Goal: Task Accomplishment & Management: Use online tool/utility

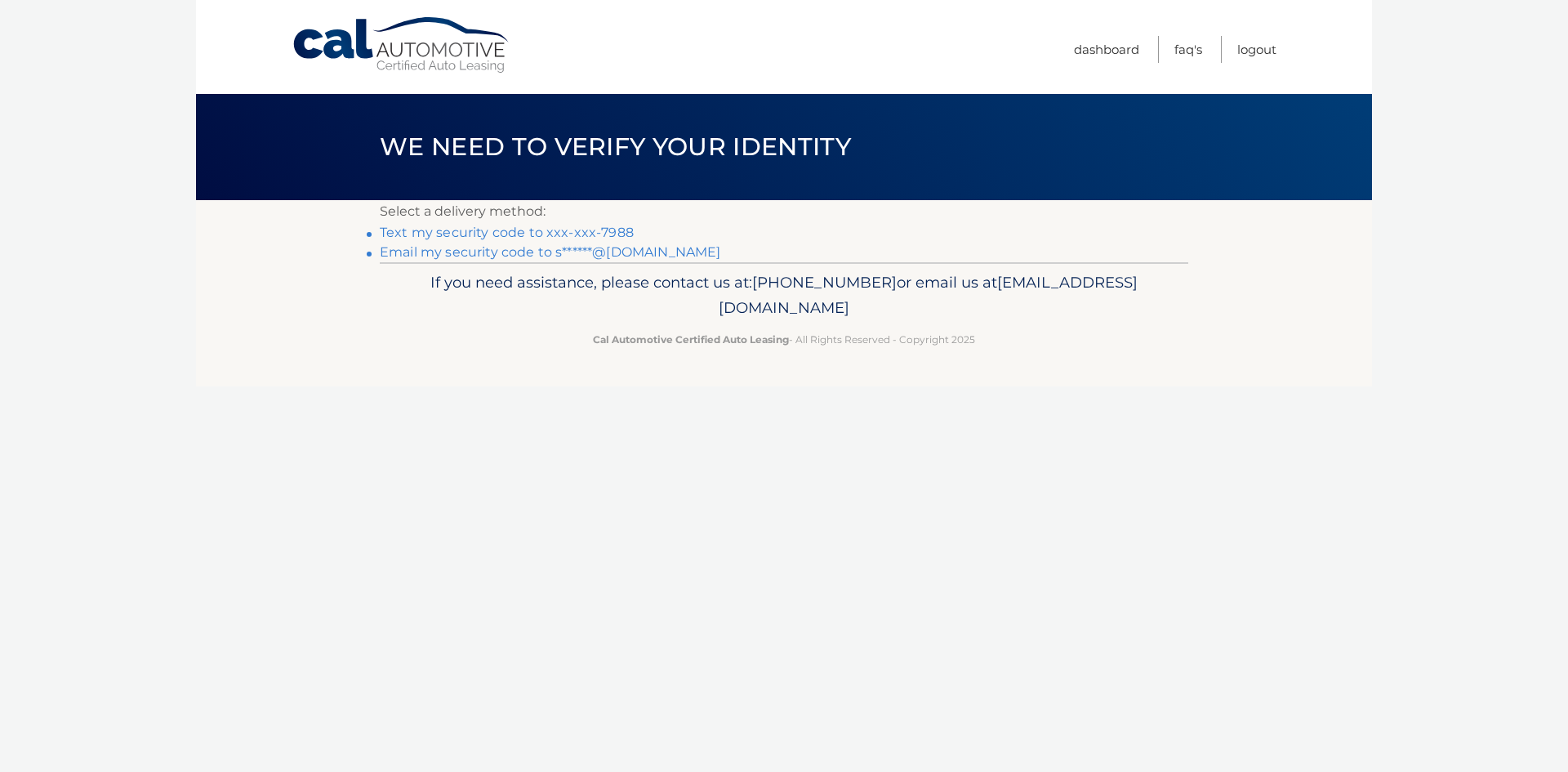
click at [586, 248] on link "Email my security code to s******@yahoo.com" at bounding box center [551, 252] width 341 height 16
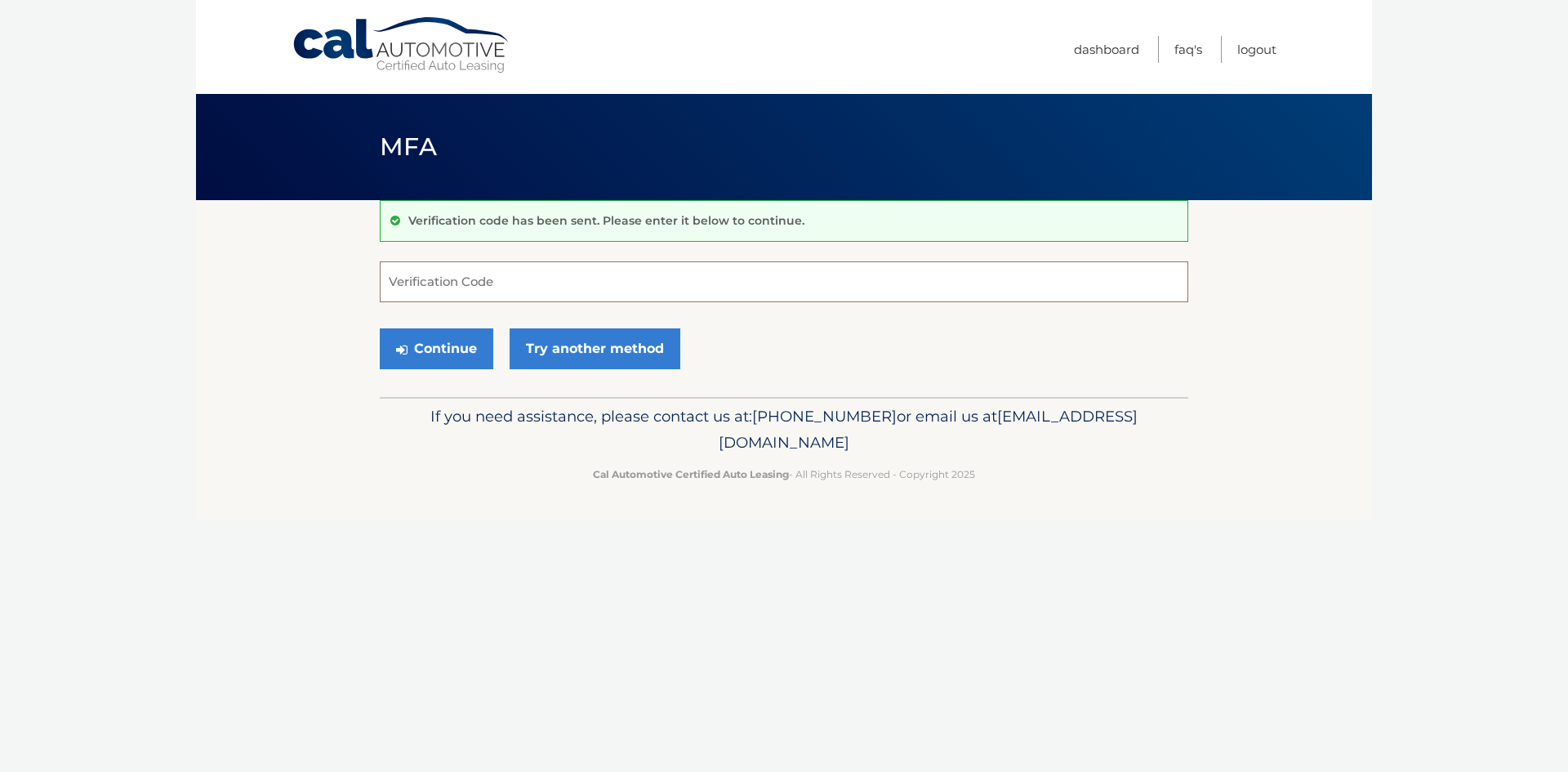
click at [606, 288] on input "Verification Code" at bounding box center [784, 281] width 809 height 41
type input "025208"
click at [433, 343] on button "Continue" at bounding box center [437, 349] width 113 height 41
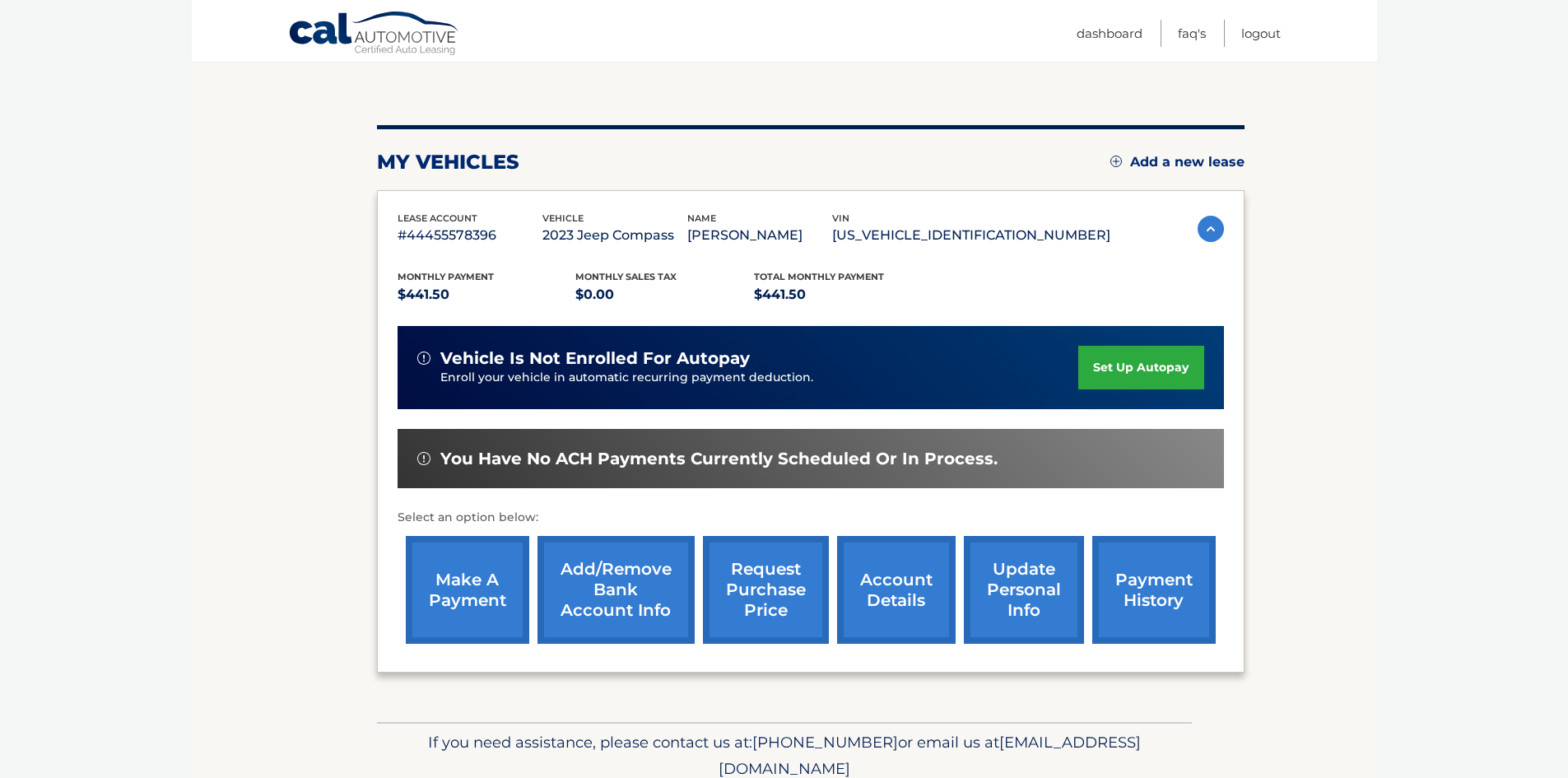
scroll to position [164, 0]
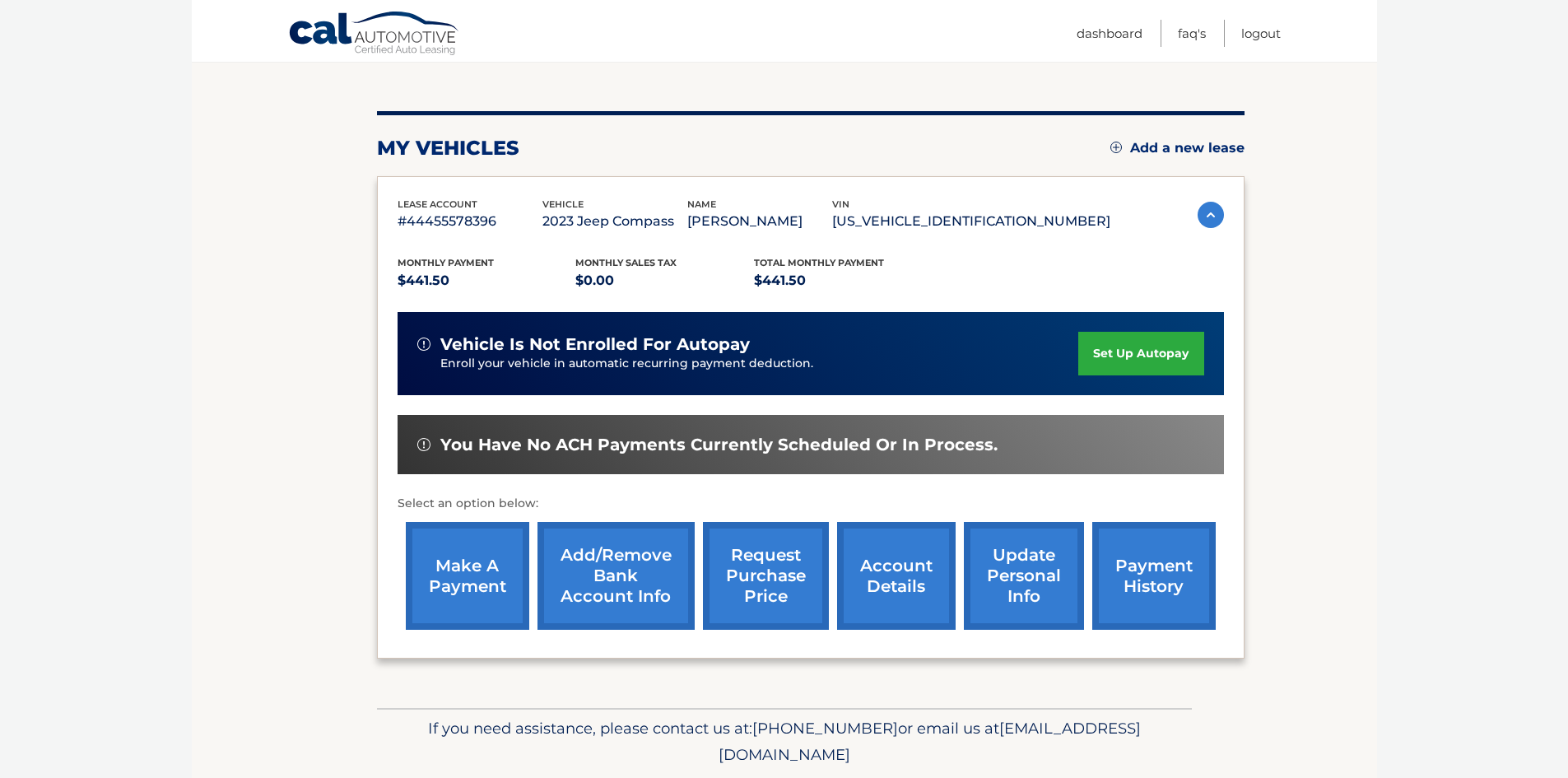
click at [465, 571] on link "make a payment" at bounding box center [467, 576] width 123 height 108
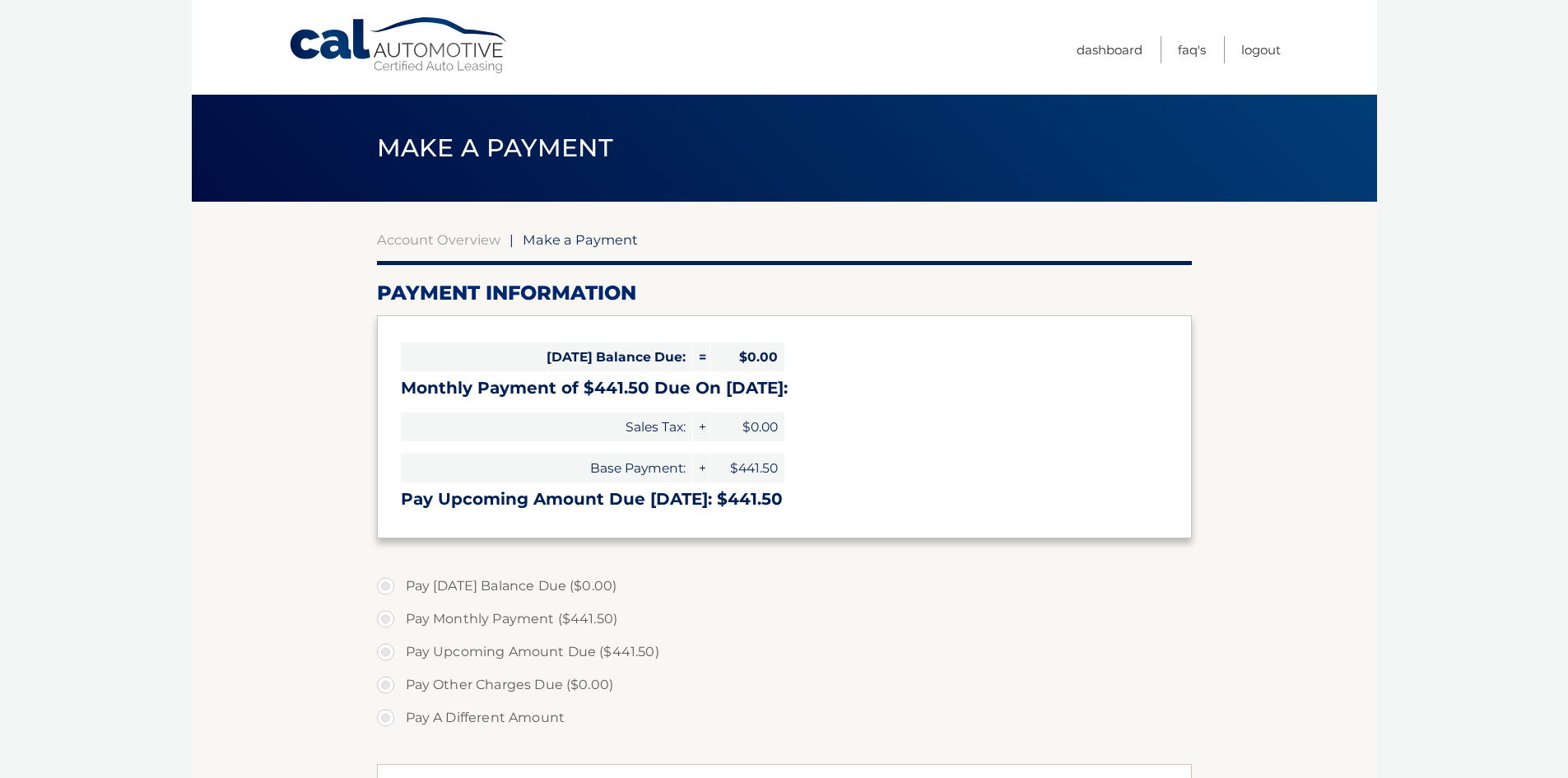
select select "NmRlMGFkZTItMDkyOS00YmYwLThiY2YtNTA5NDQ0MTA3OTFi"
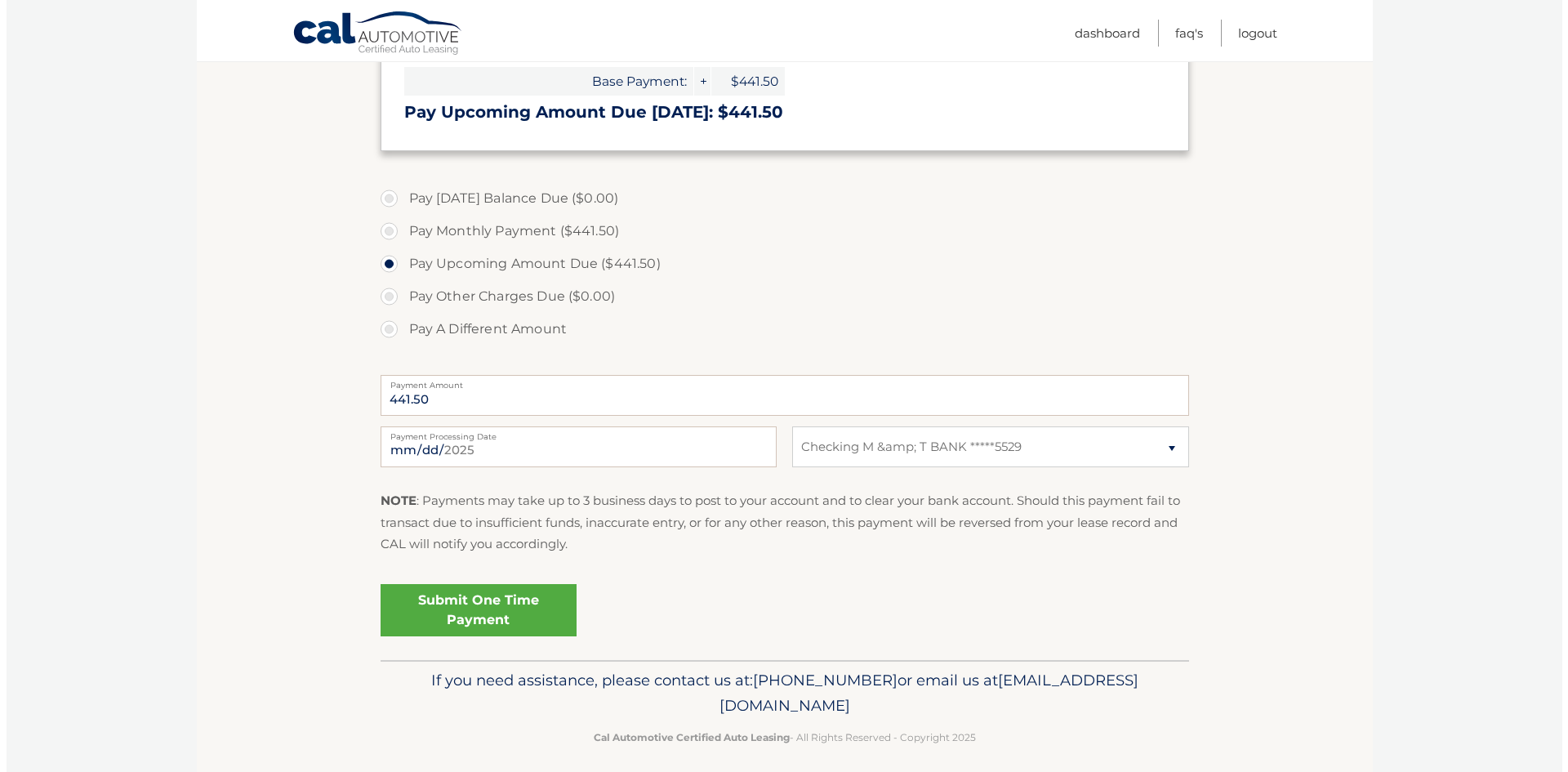
scroll to position [395, 0]
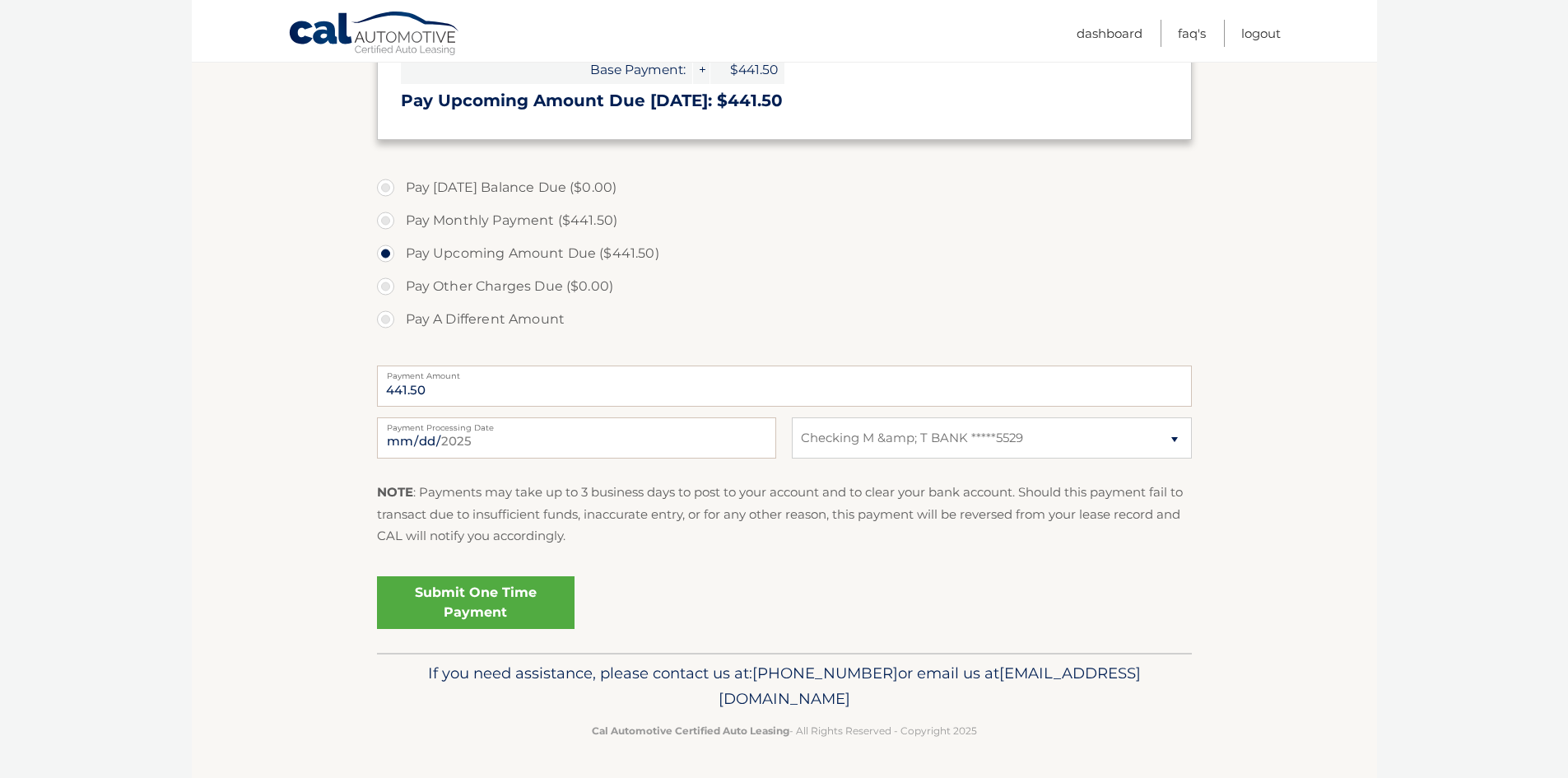
click at [496, 594] on link "Submit One Time Payment" at bounding box center [476, 602] width 198 height 53
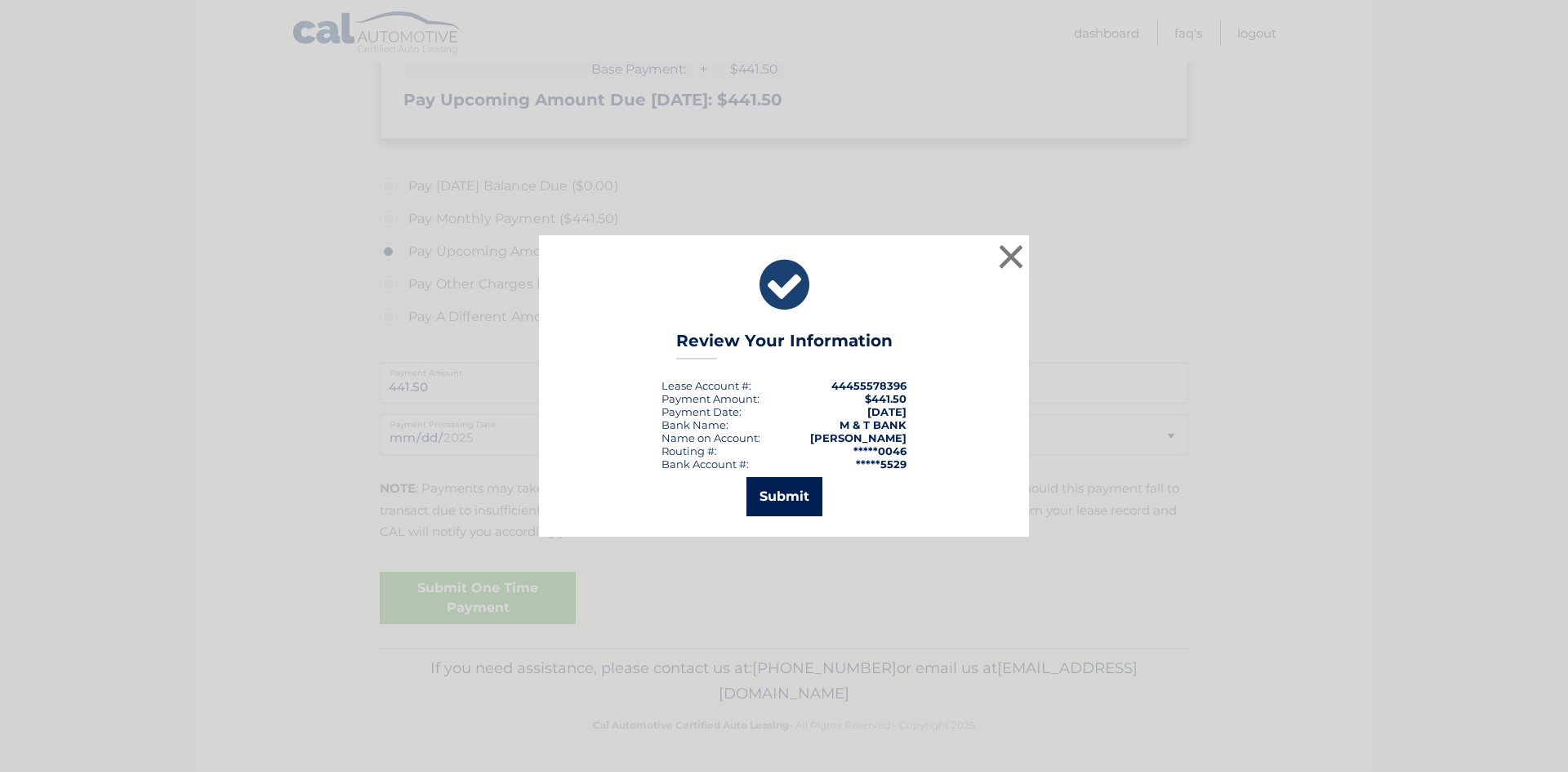
click at [774, 488] on button "Submit" at bounding box center [784, 496] width 76 height 39
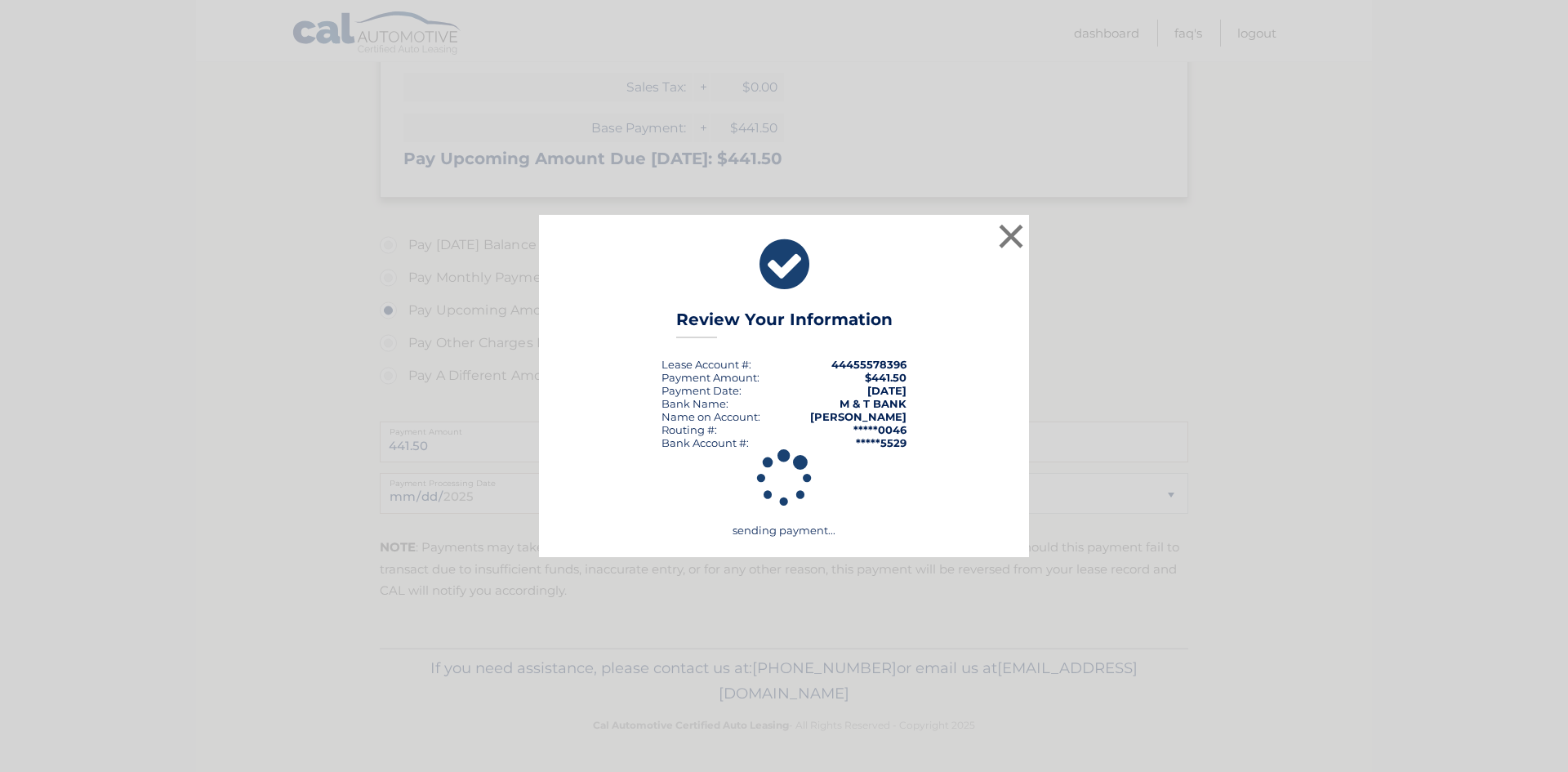
scroll to position [337, 0]
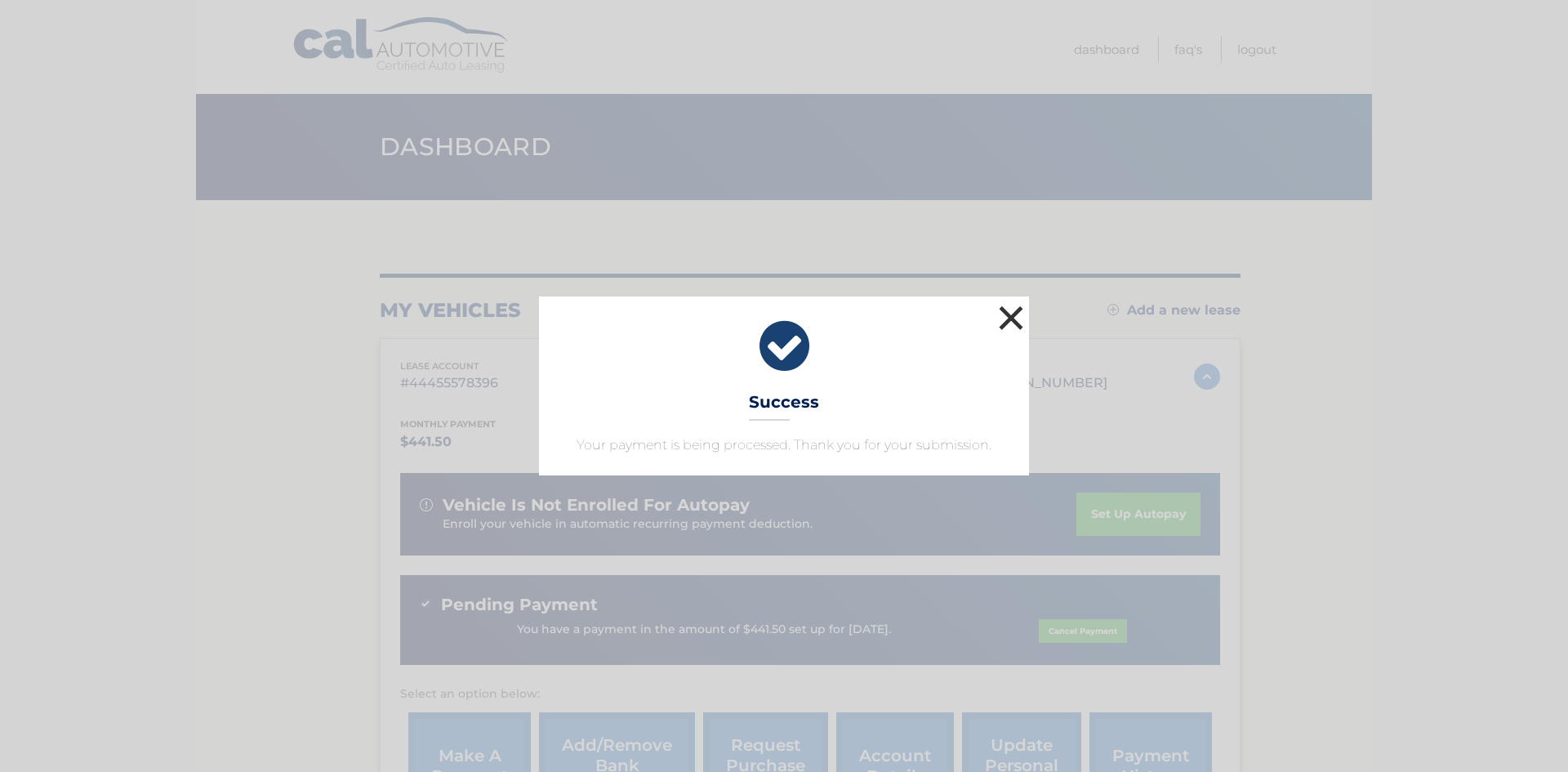
click at [1007, 310] on button "×" at bounding box center [1011, 317] width 32 height 32
